Goal: Transaction & Acquisition: Download file/media

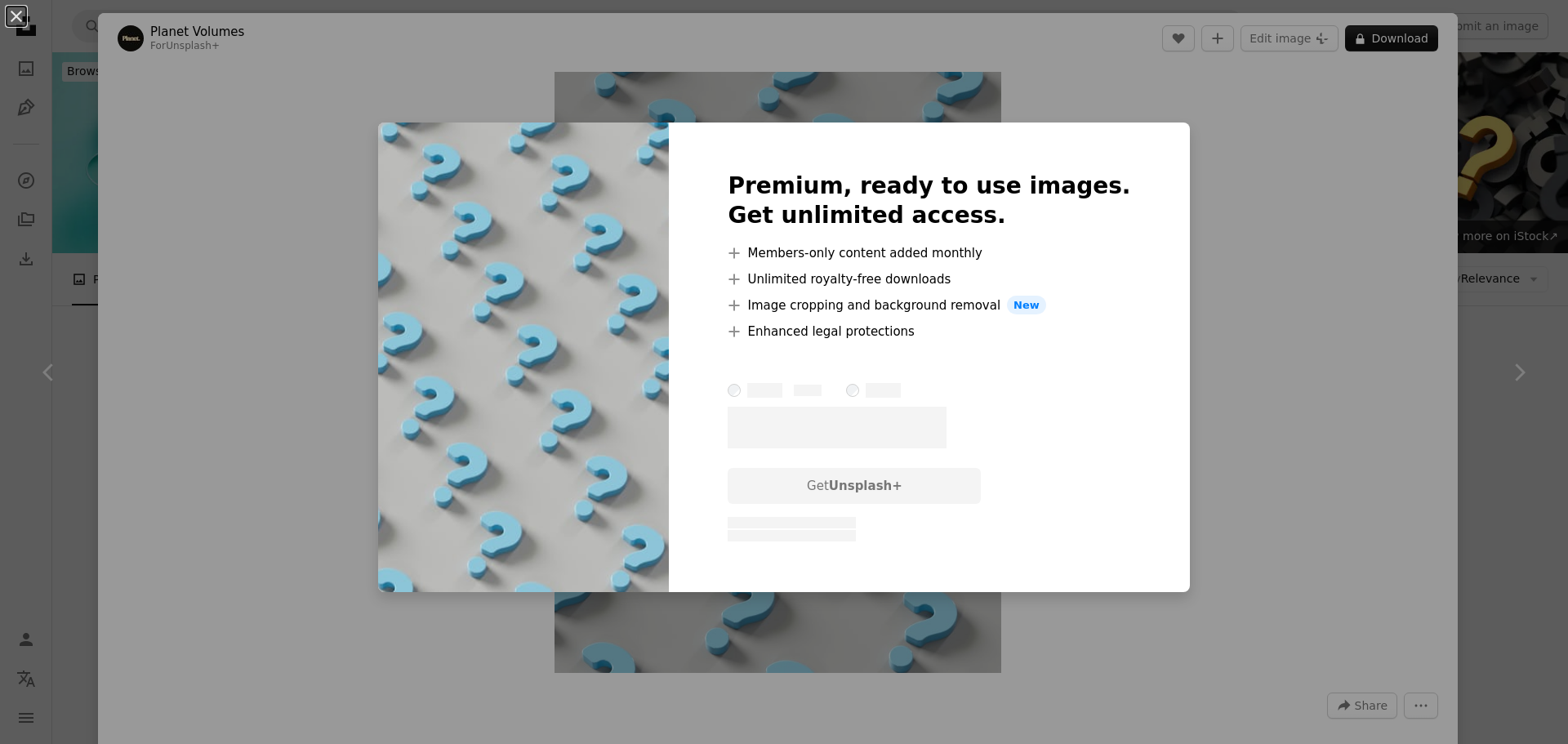
scroll to position [1307, 0]
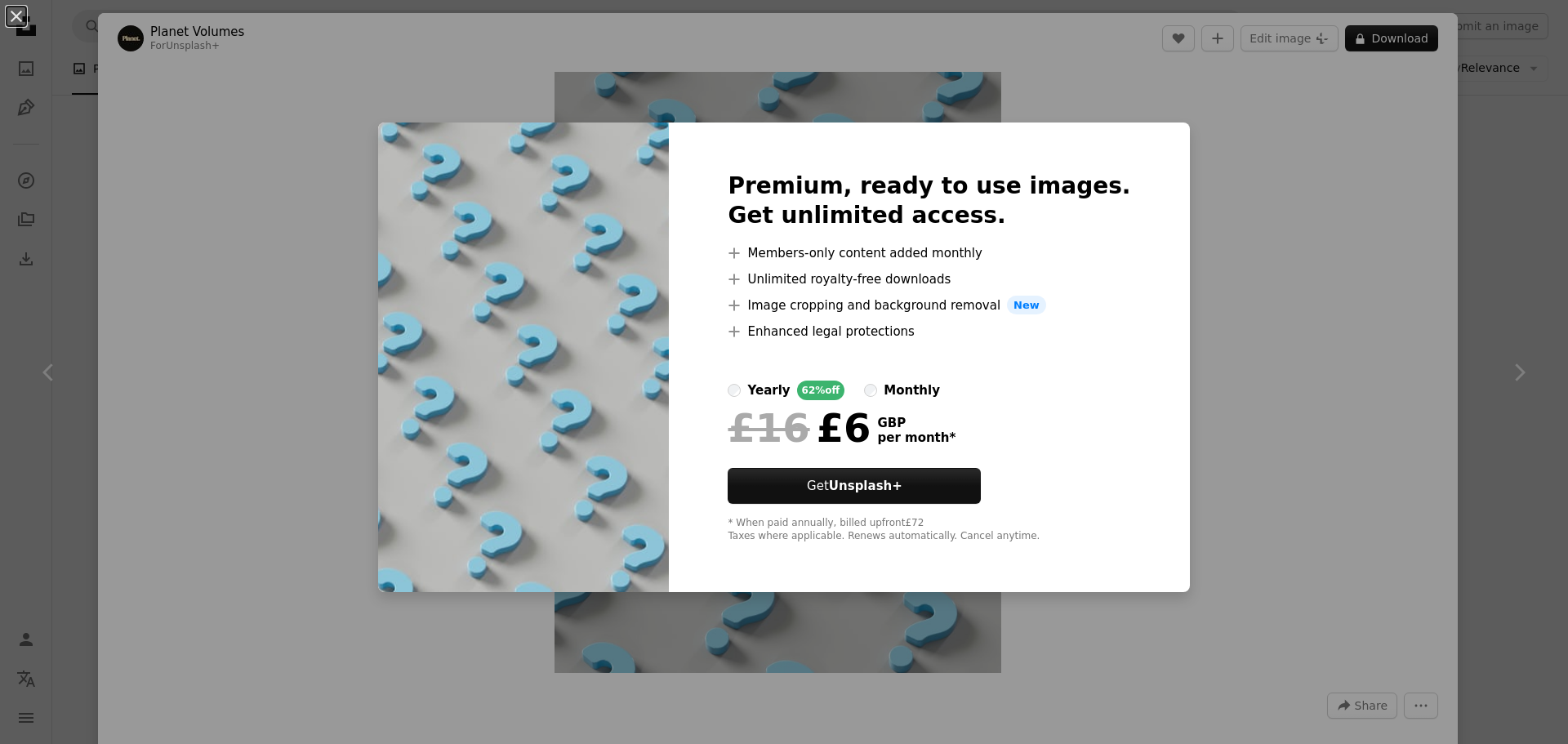
click at [1498, 166] on div "An X shape Premium, ready to use images. Get unlimited access. A plus sign Memb…" at bounding box center [784, 372] width 1568 height 744
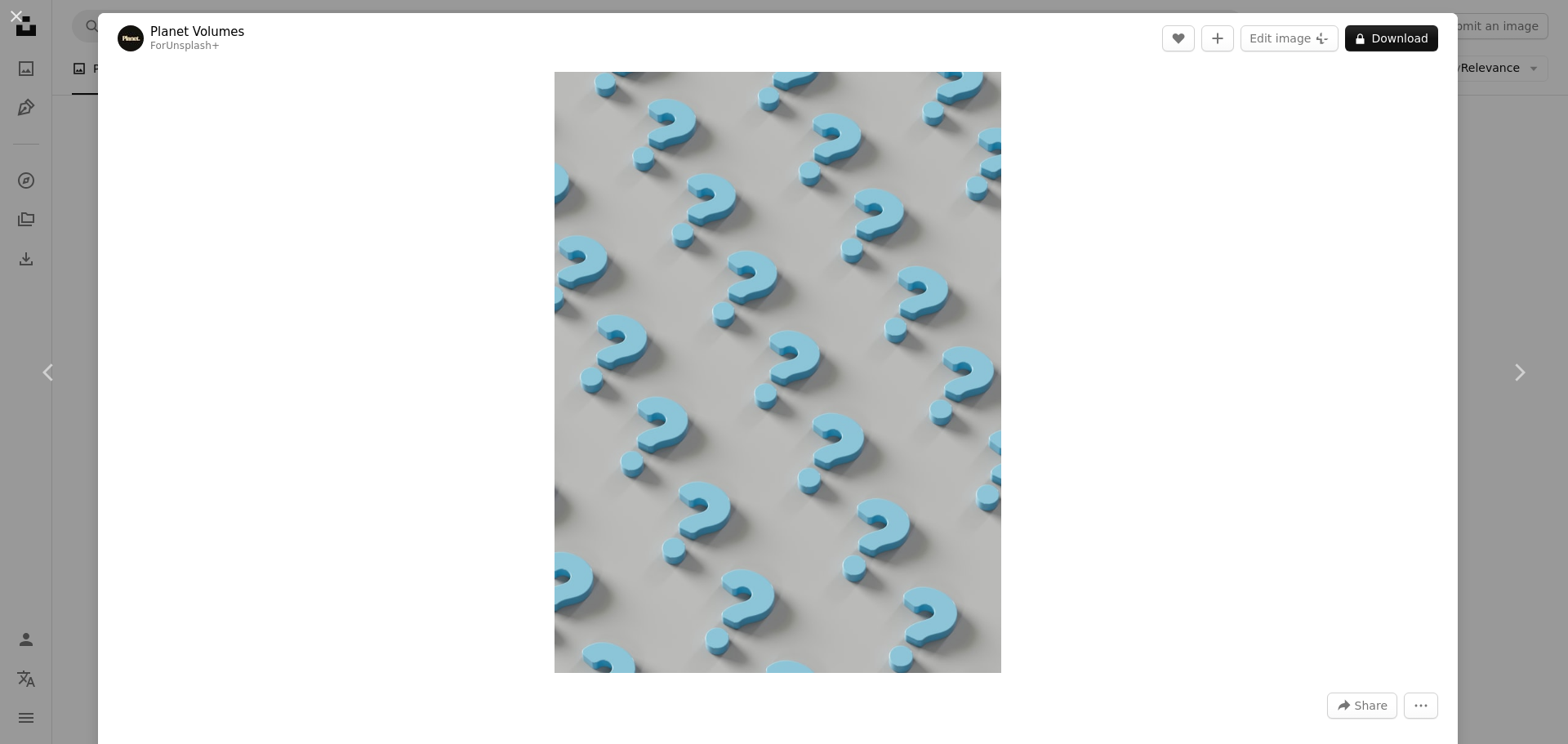
drag, startPoint x: 1101, startPoint y: 36, endPoint x: 1043, endPoint y: 491, distance: 458.7
click at [1043, 493] on div "Planet Volumes For Unsplash+ A heart A plus sign Edit image Plus sign for Unspl…" at bounding box center [778, 437] width 1359 height 848
click at [14, 17] on button "An X shape" at bounding box center [17, 17] width 20 height 20
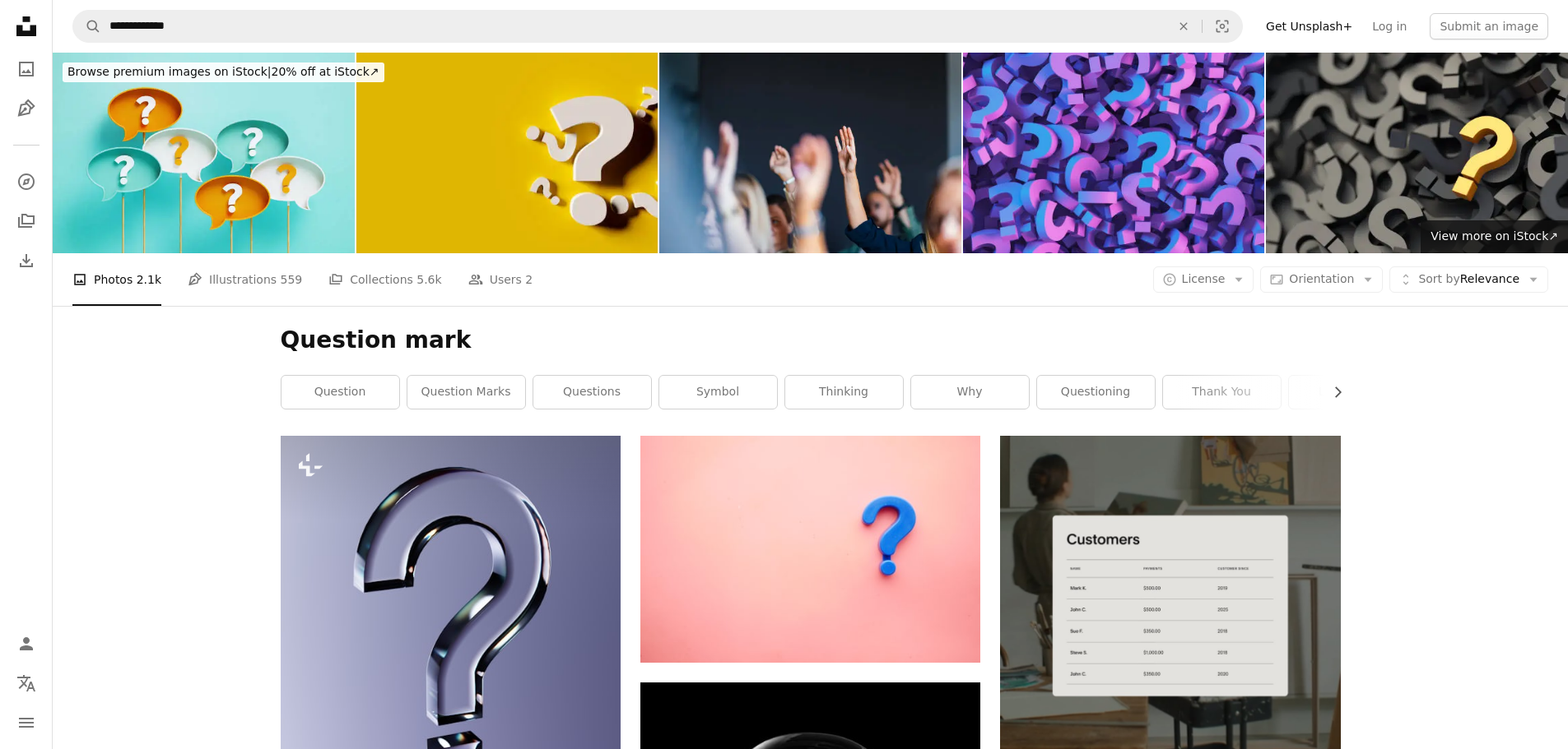
click at [1154, 194] on img at bounding box center [1113, 153] width 302 height 201
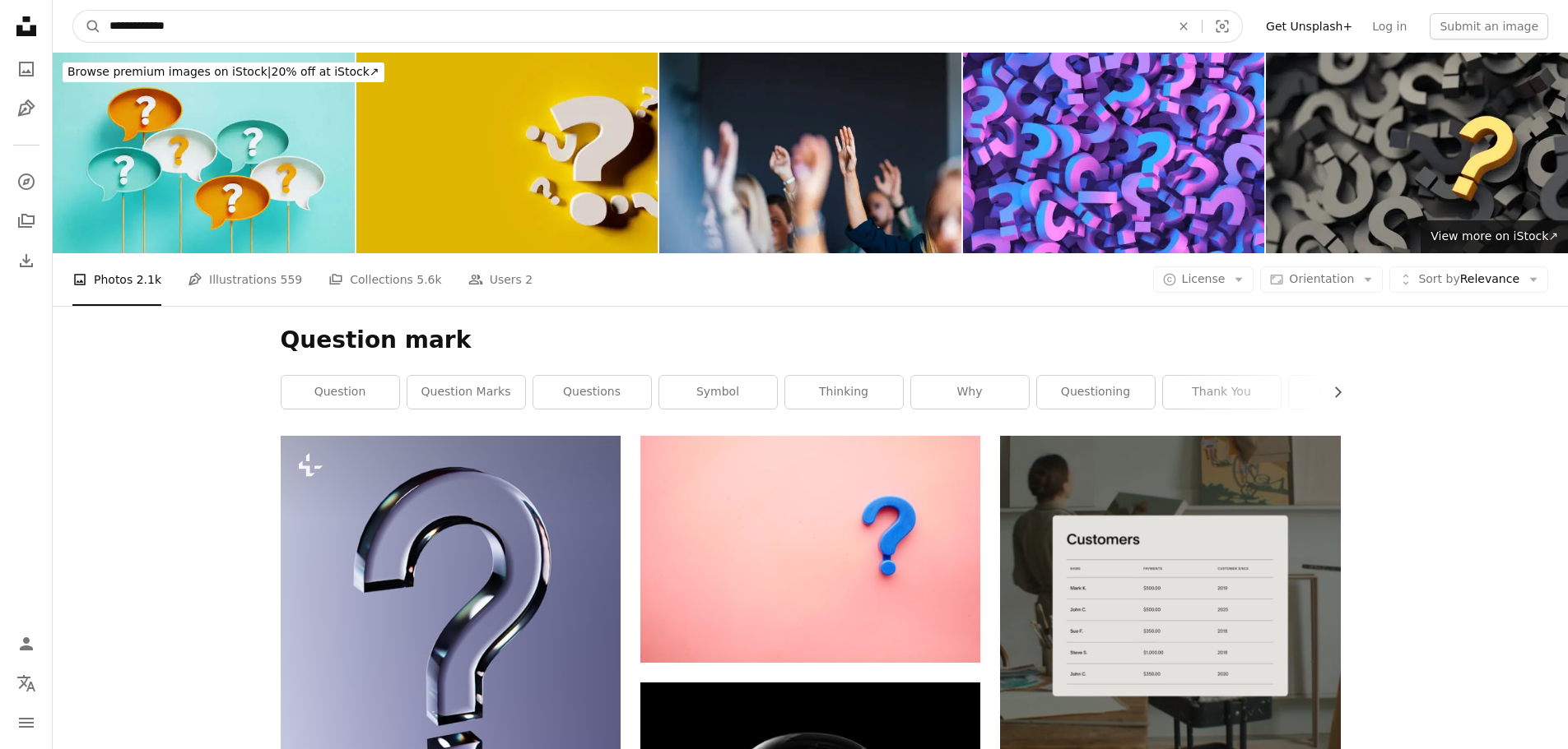
drag, startPoint x: 250, startPoint y: 21, endPoint x: 68, endPoint y: 57, distance: 185.5
type input "**********"
click at [73, 11] on button "A magnifying glass" at bounding box center [87, 27] width 28 height 32
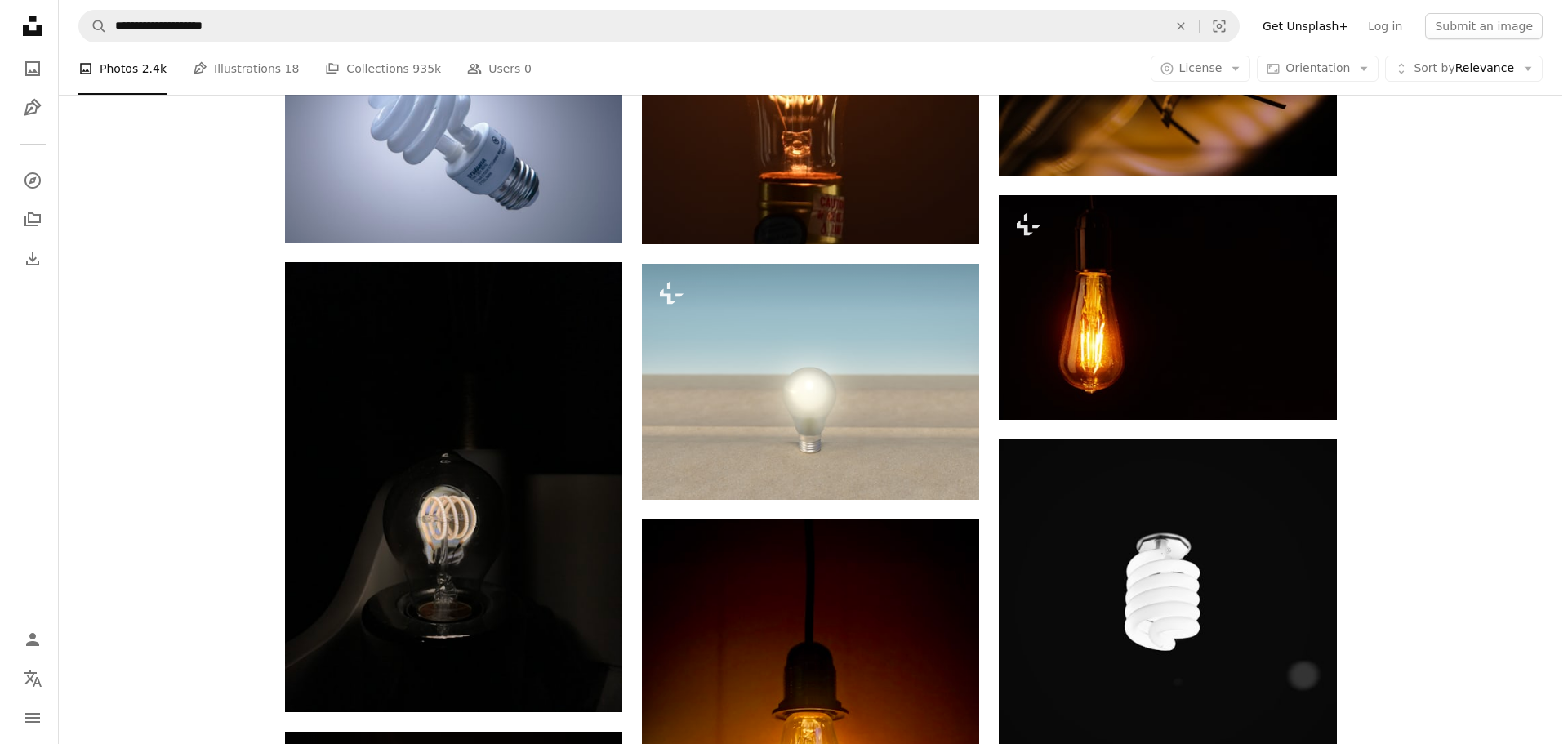
scroll to position [899, 0]
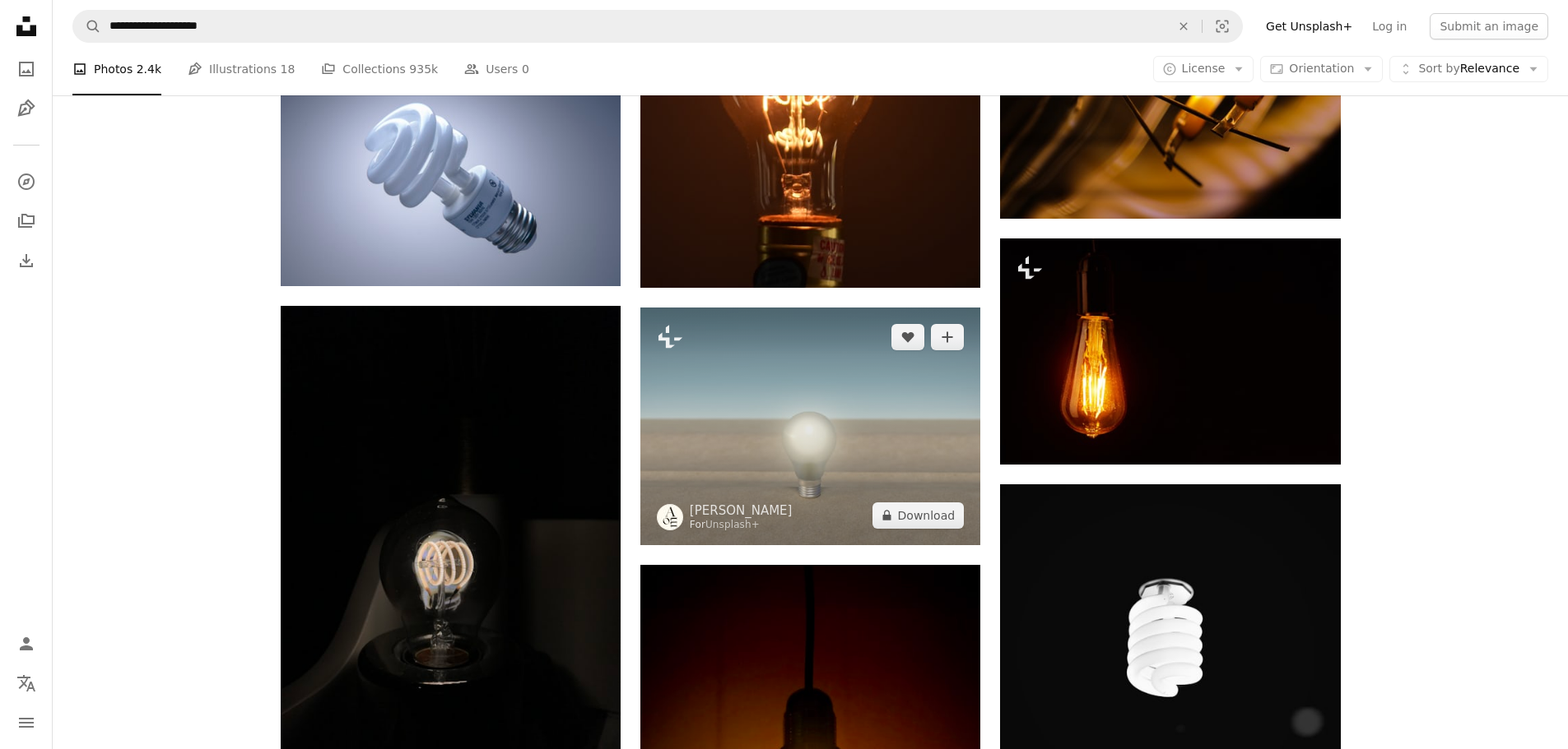
click at [837, 463] on img at bounding box center [810, 427] width 340 height 238
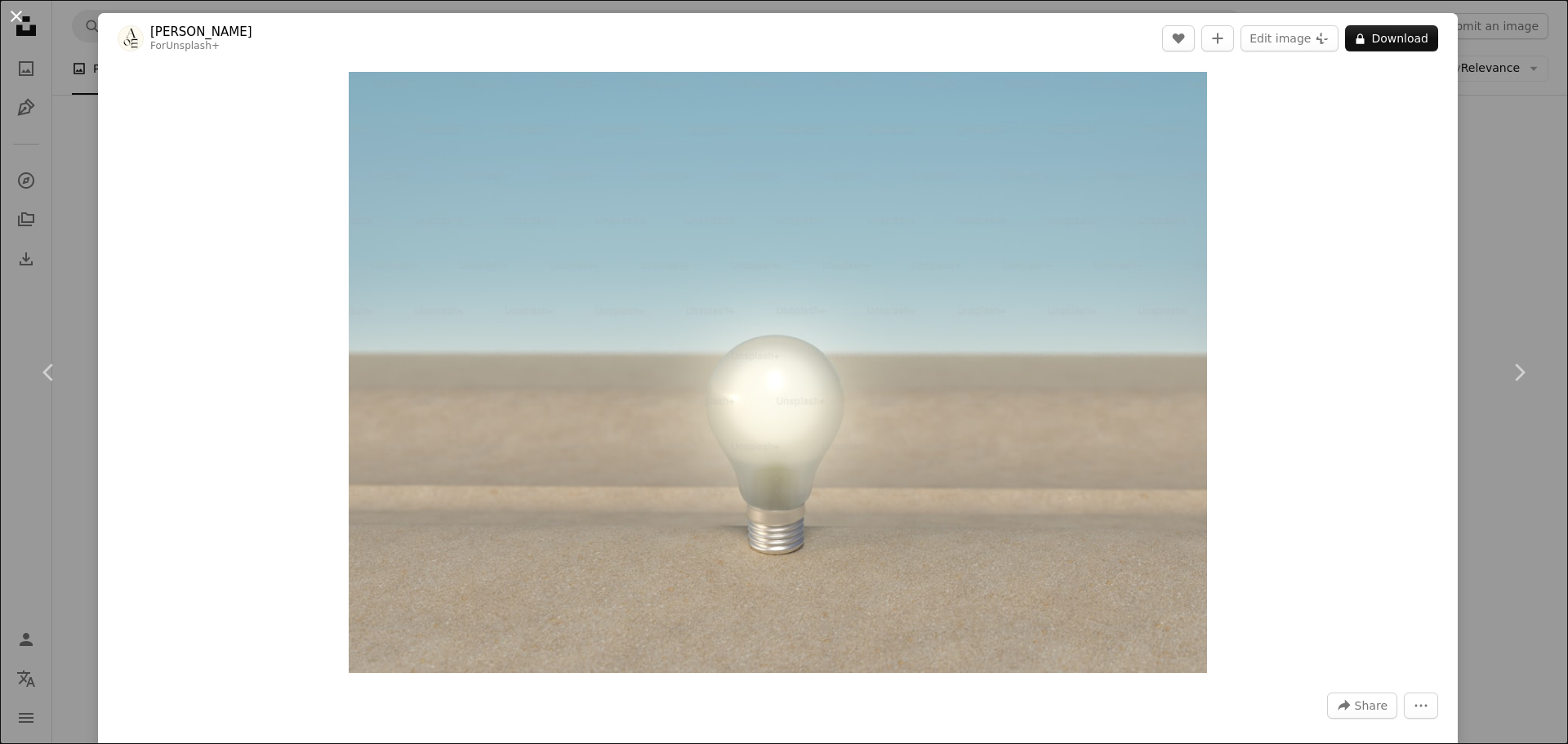
click at [17, 17] on button "An X shape" at bounding box center [17, 17] width 20 height 20
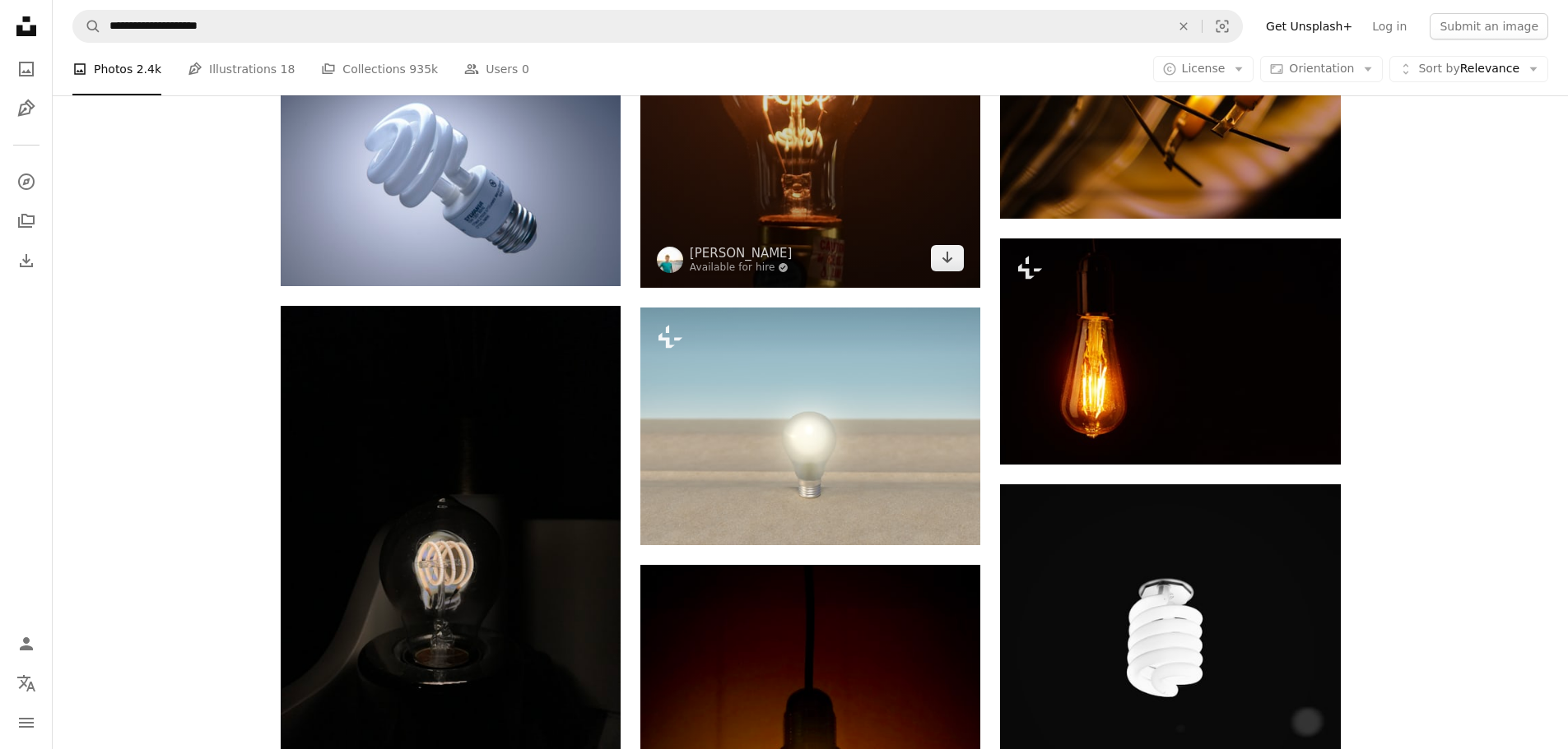
click at [817, 216] on img at bounding box center [810, 33] width 340 height 510
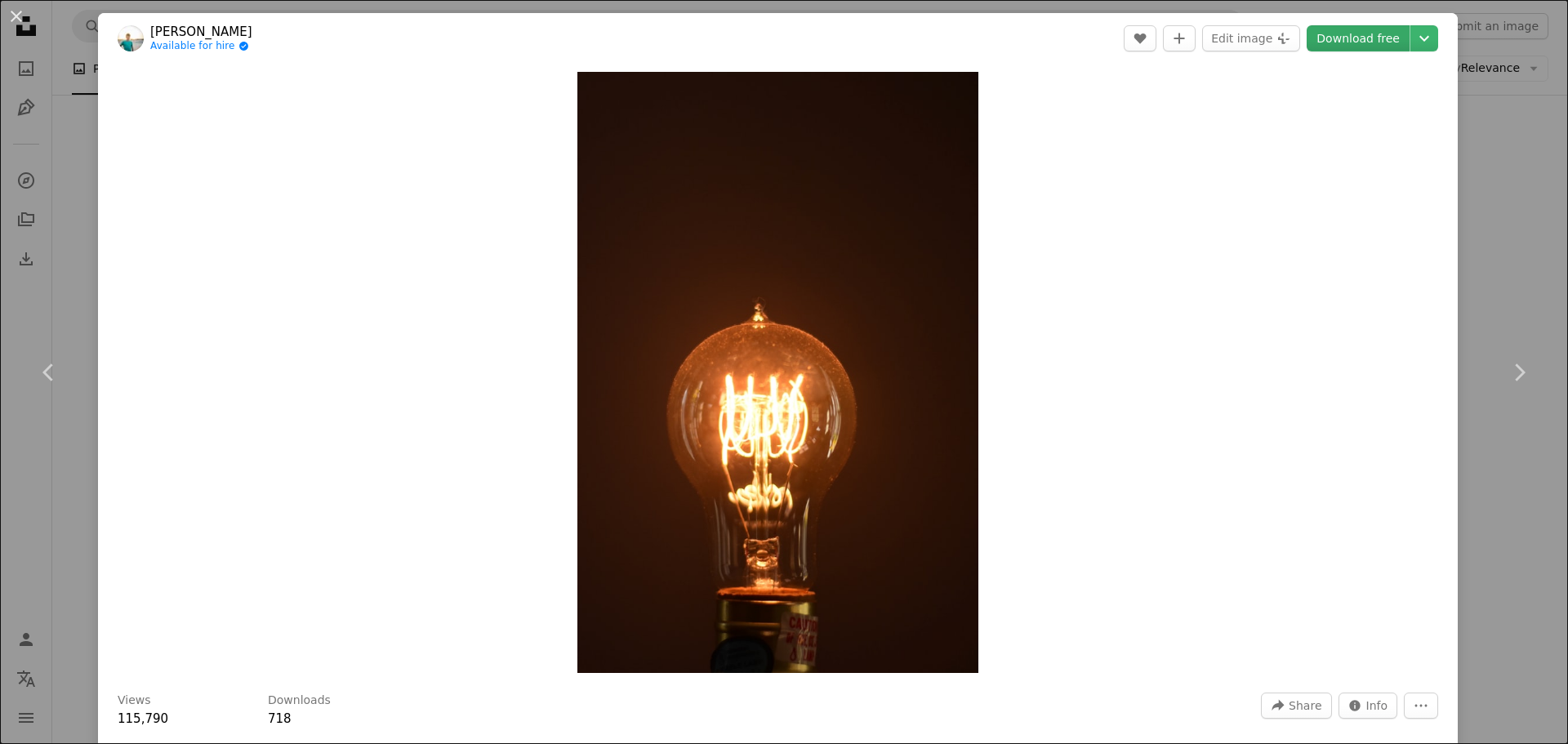
click at [1321, 39] on link "Download free" at bounding box center [1357, 38] width 103 height 27
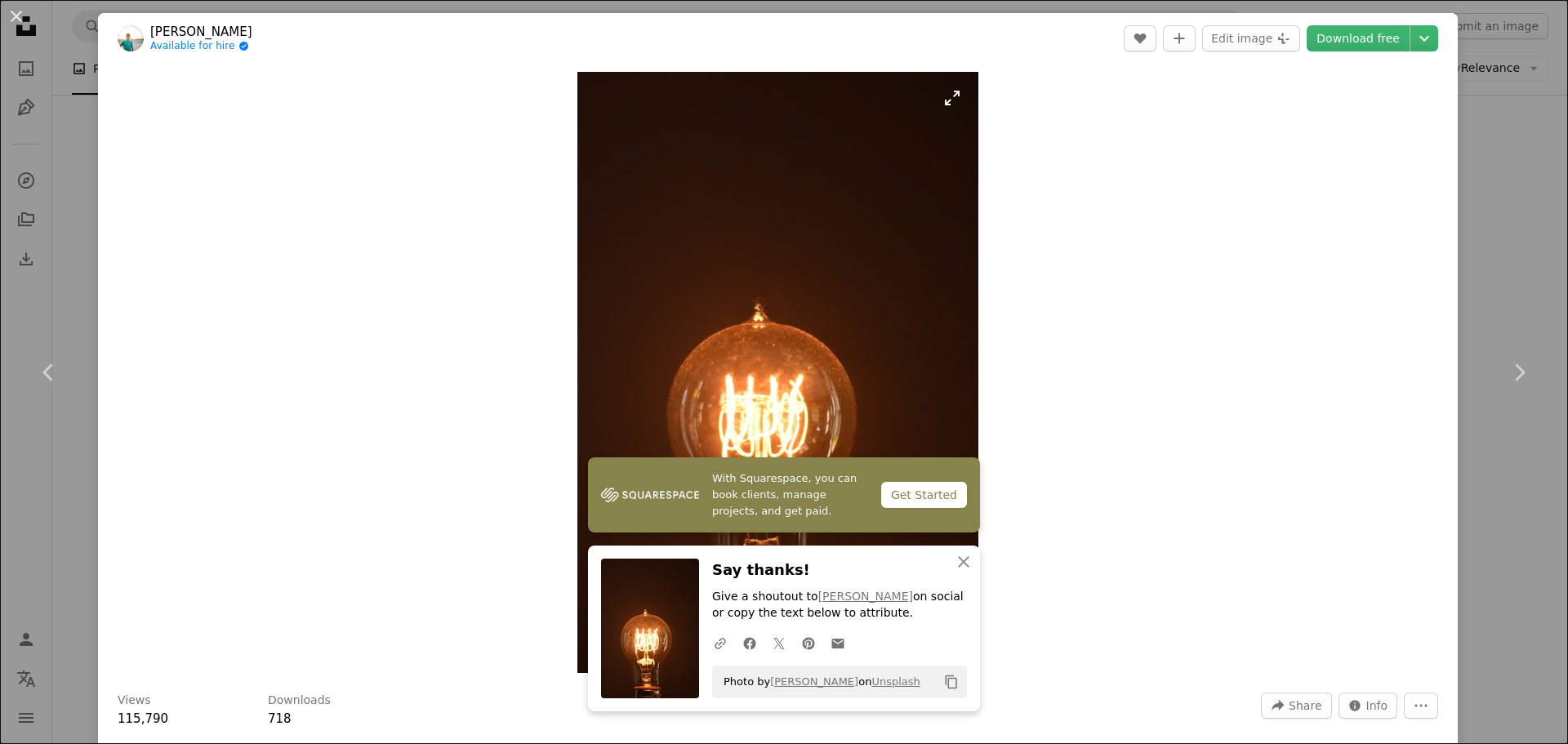
click at [820, 344] on img "Zoom in on this image" at bounding box center [778, 372] width 401 height 601
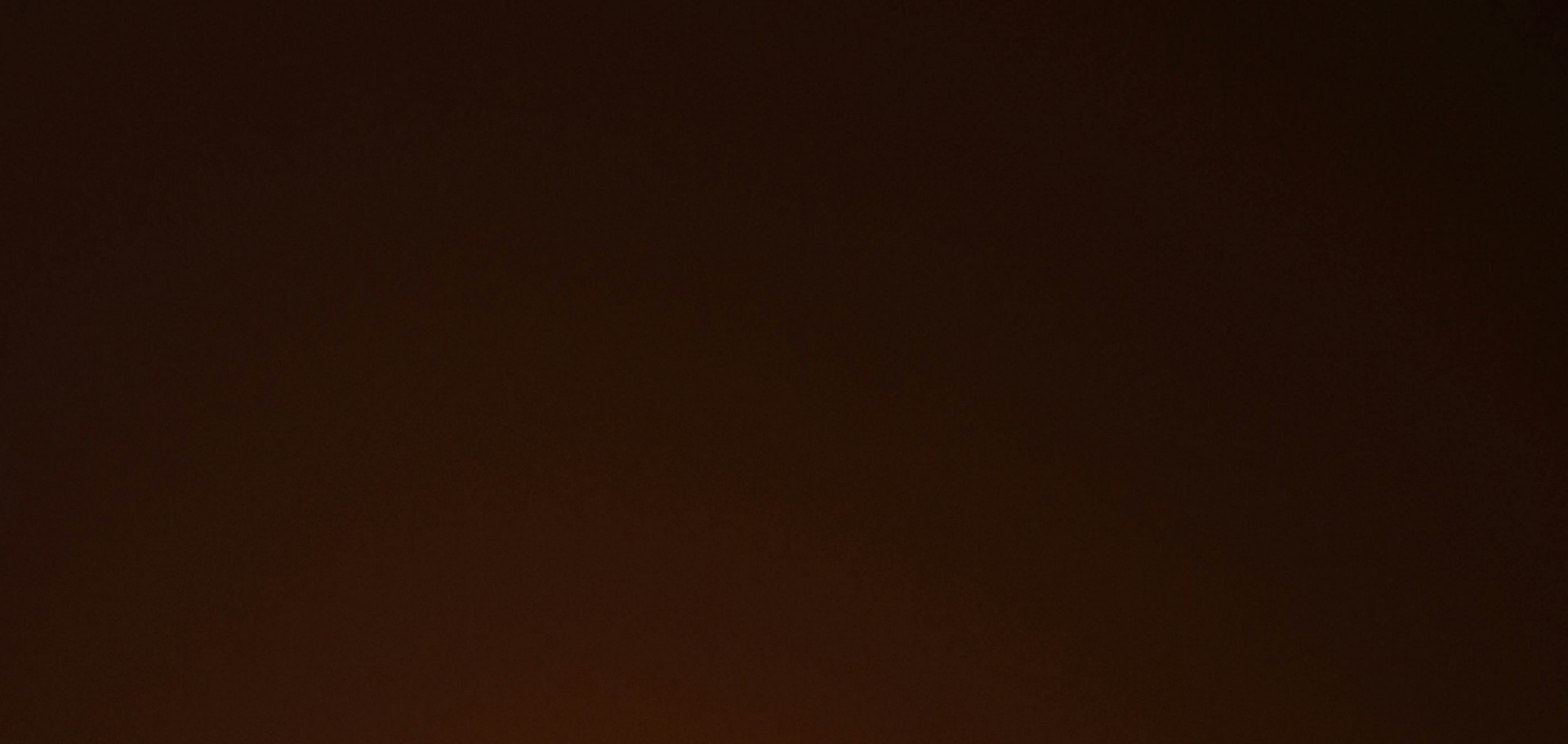
scroll to position [787, 0]
